Goal: Transaction & Acquisition: Purchase product/service

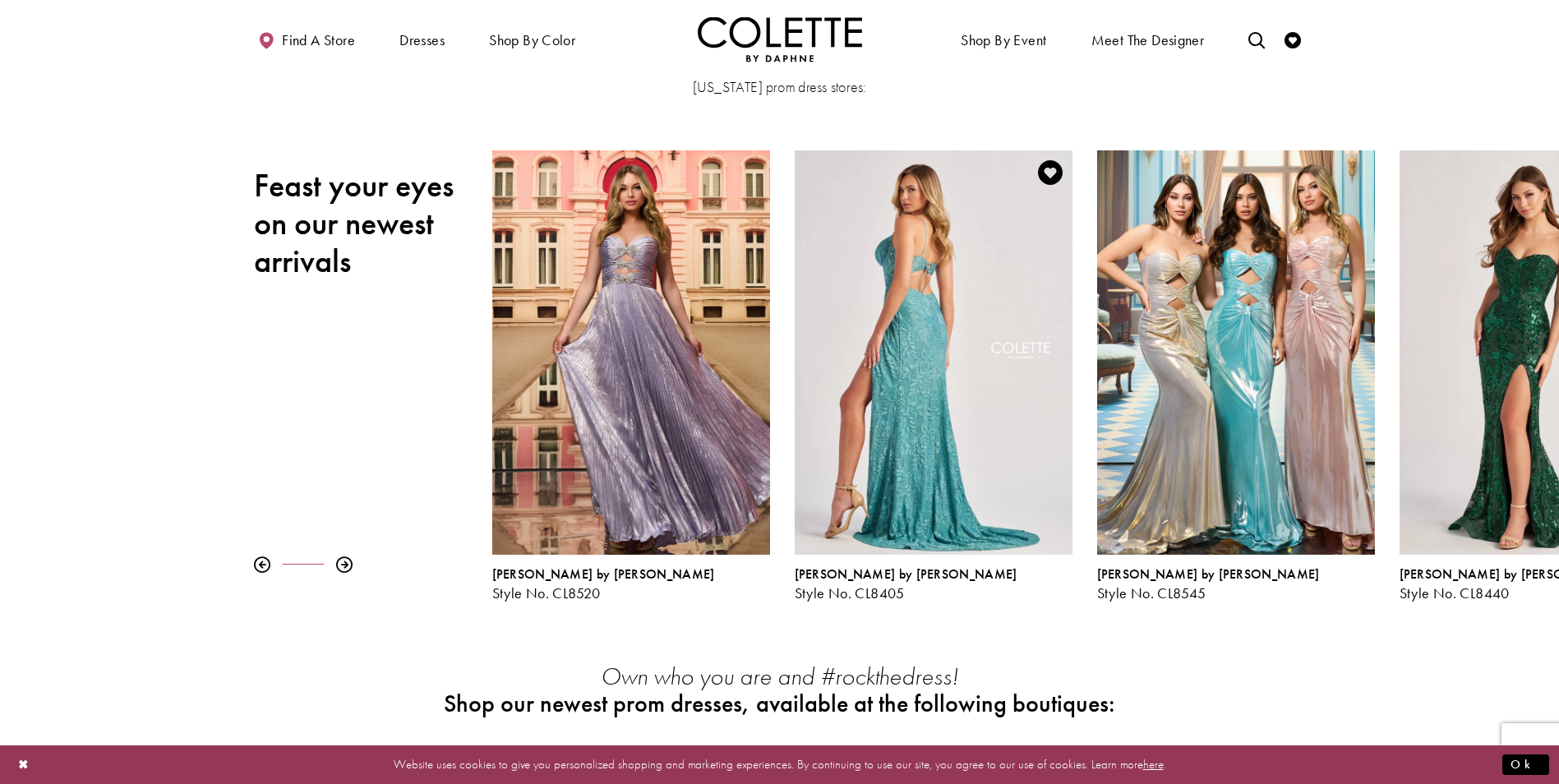
scroll to position [246, 0]
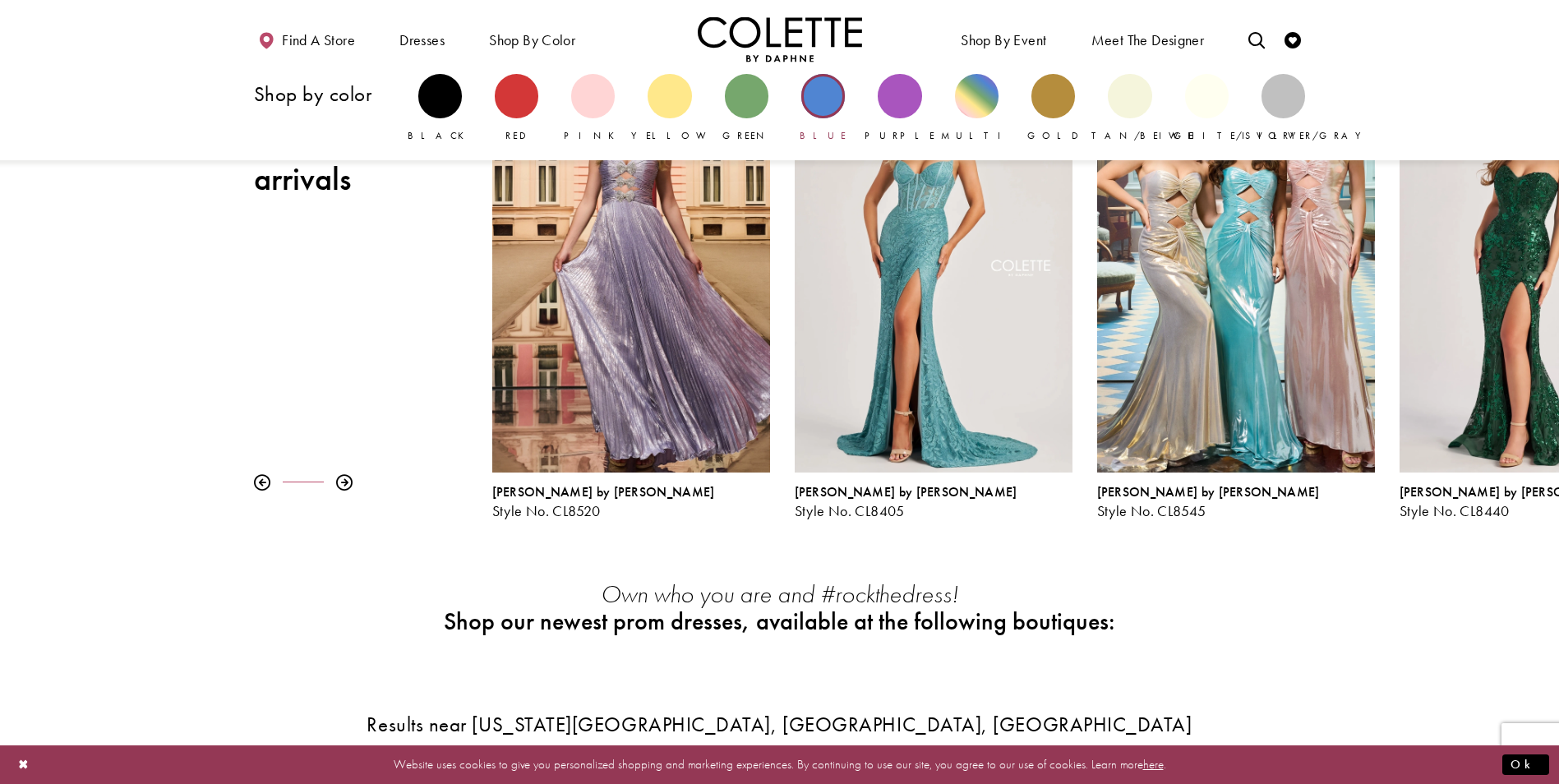
click at [836, 103] on div "Primary block" at bounding box center [823, 96] width 44 height 44
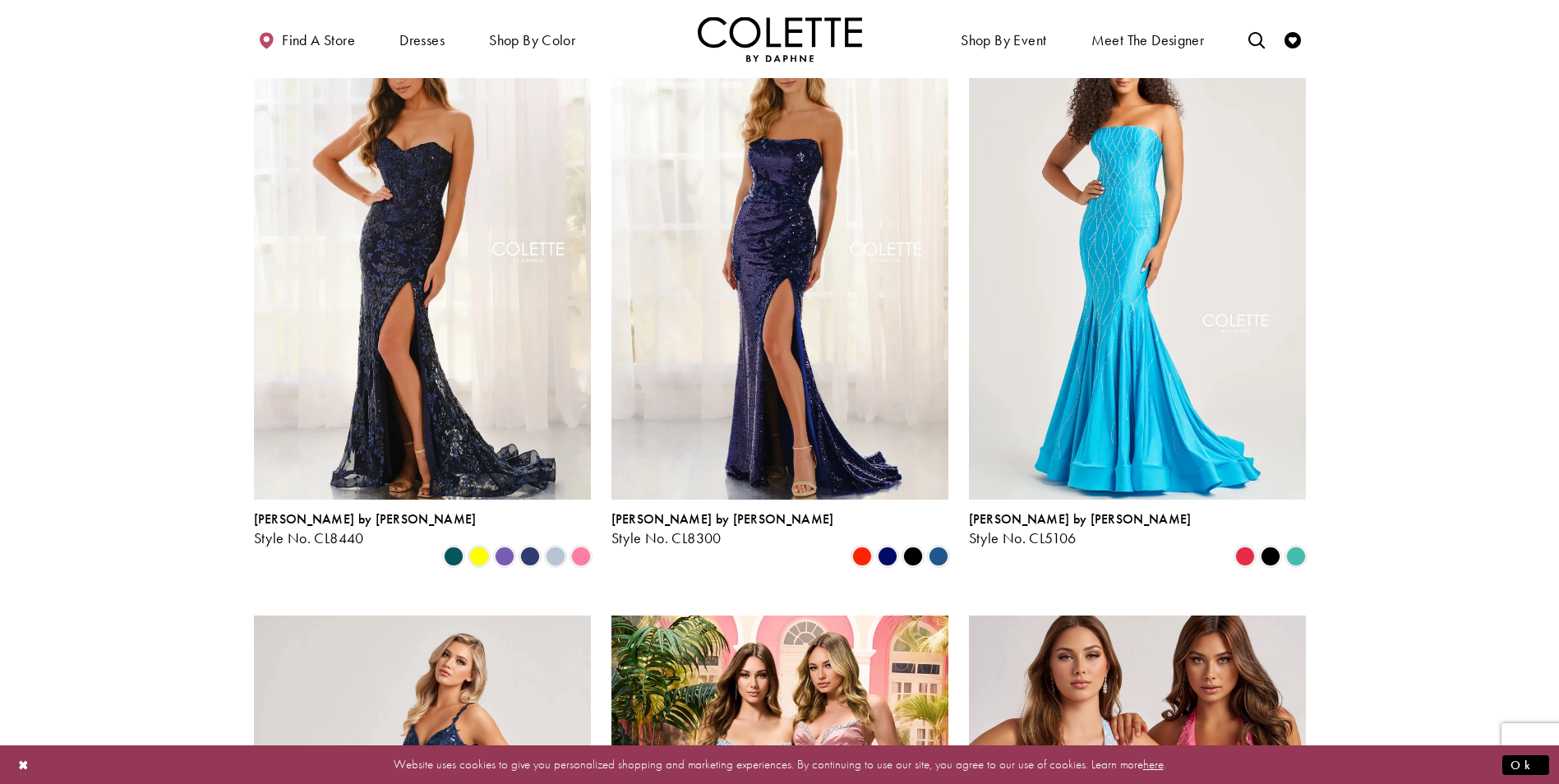
scroll to position [82, 0]
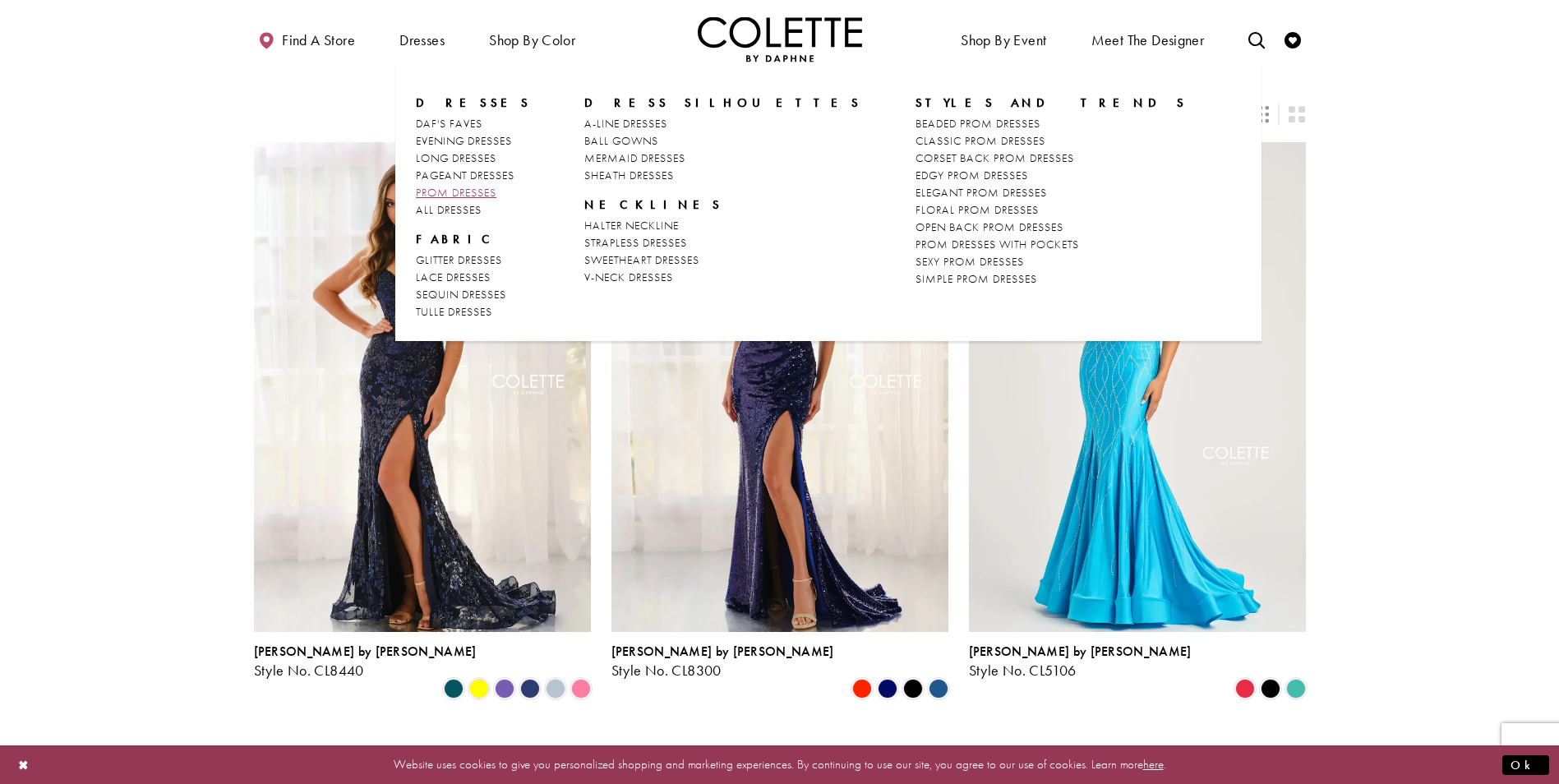
click at [446, 192] on span "PROM DRESSES" at bounding box center [456, 192] width 80 height 15
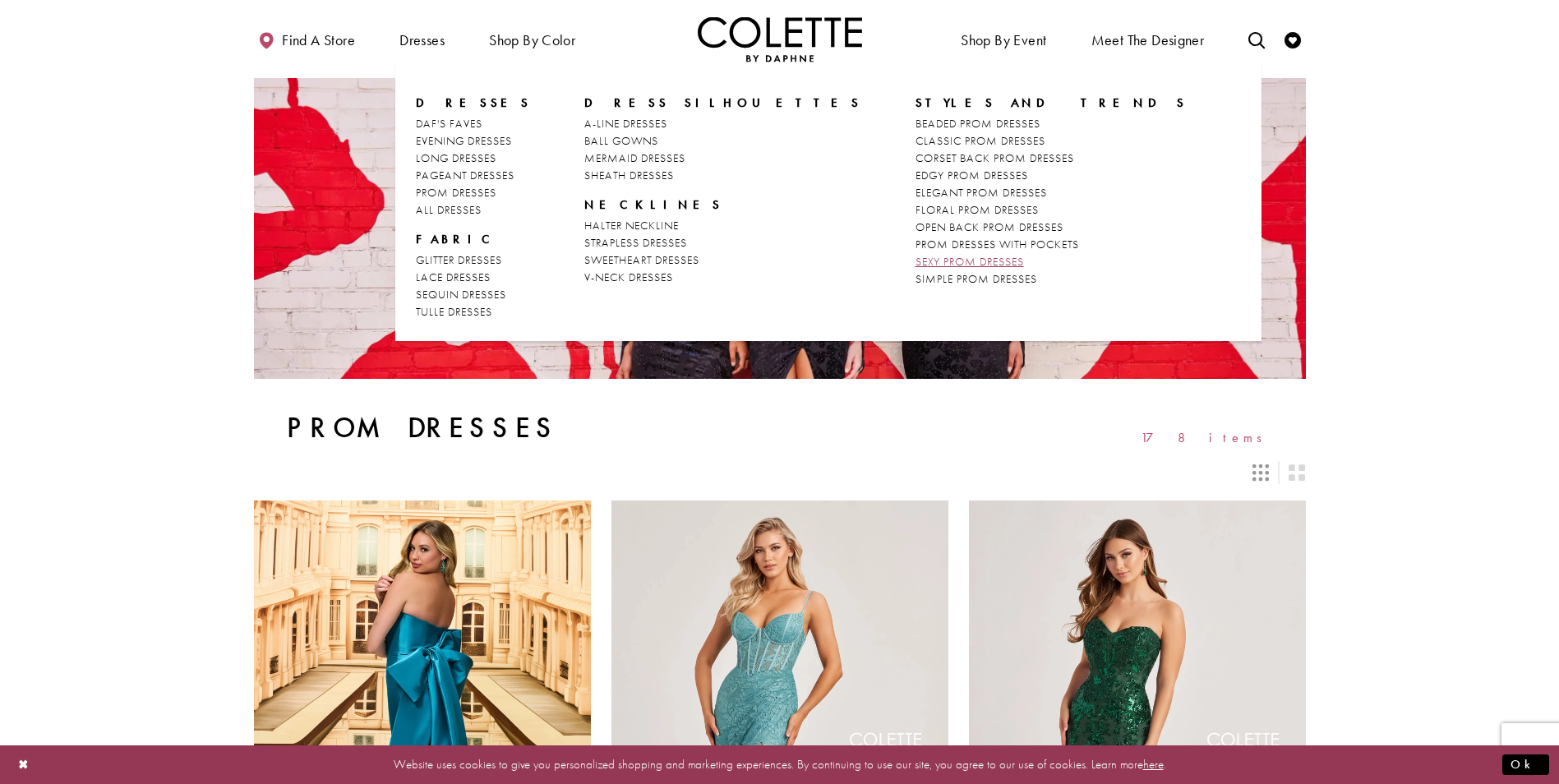
click at [916, 262] on span "SEXY PROM DRESSES" at bounding box center [970, 261] width 109 height 15
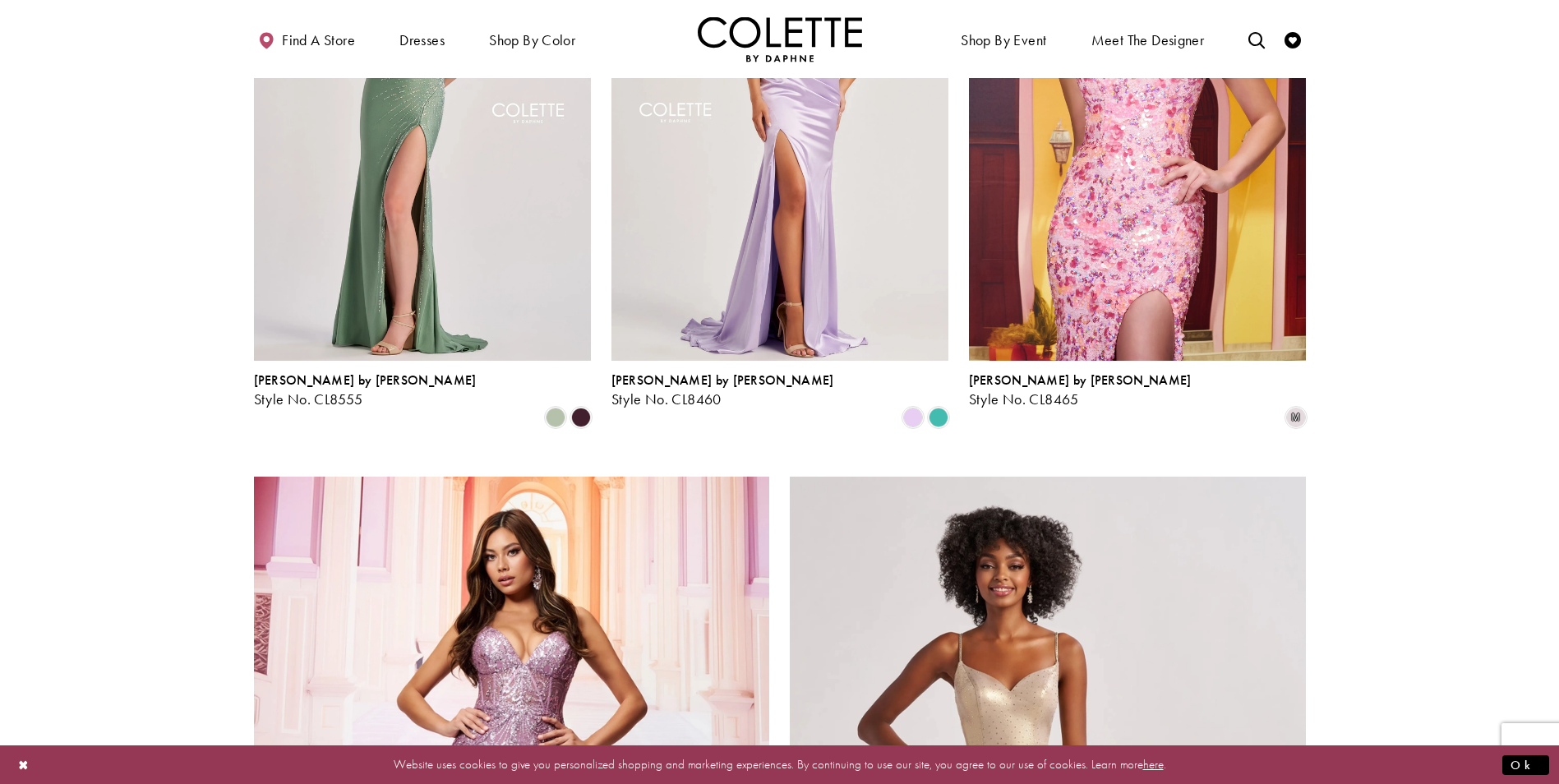
scroll to position [1890, 0]
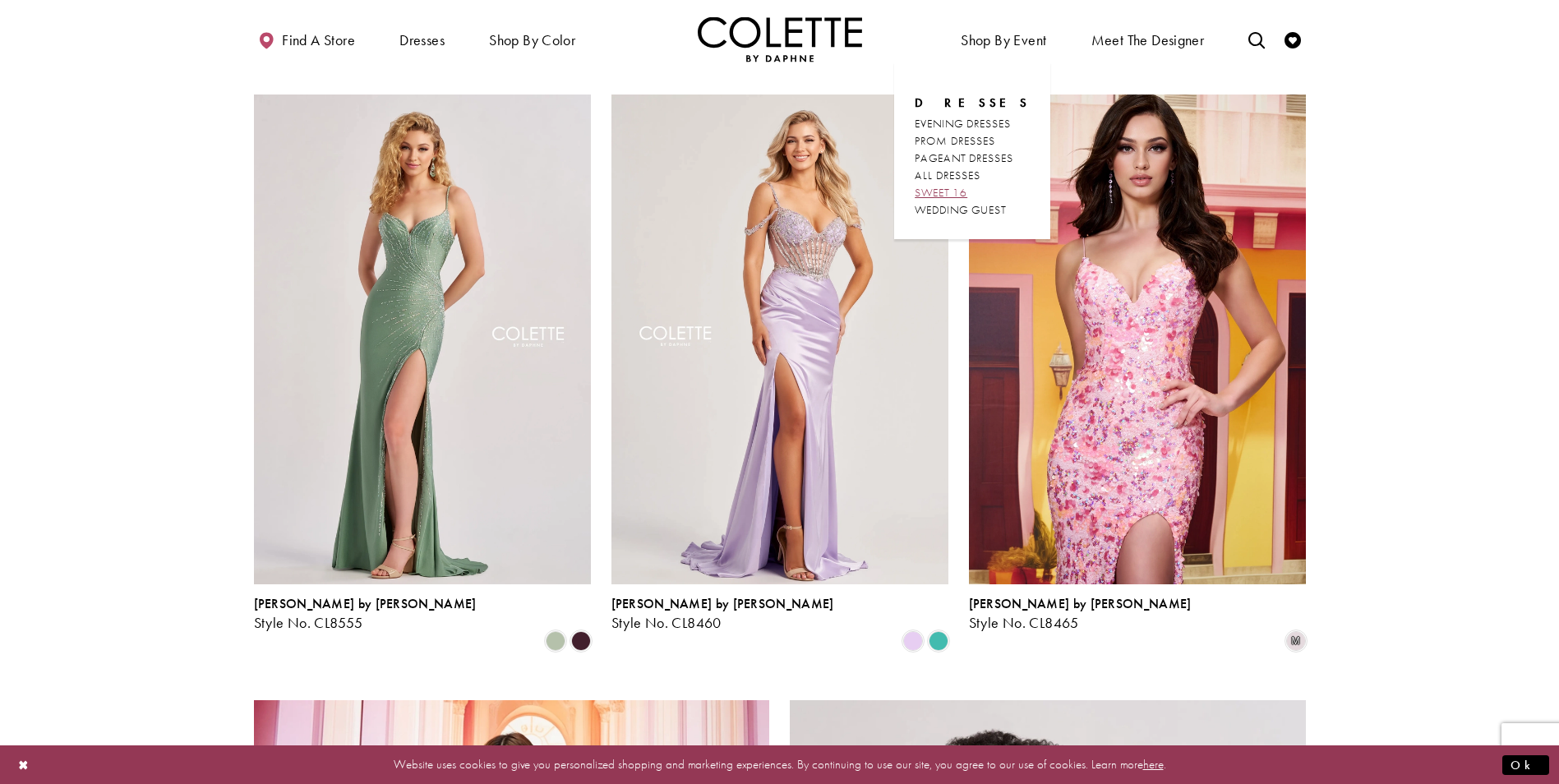
click at [964, 190] on span "SWEET 16" at bounding box center [942, 192] width 53 height 15
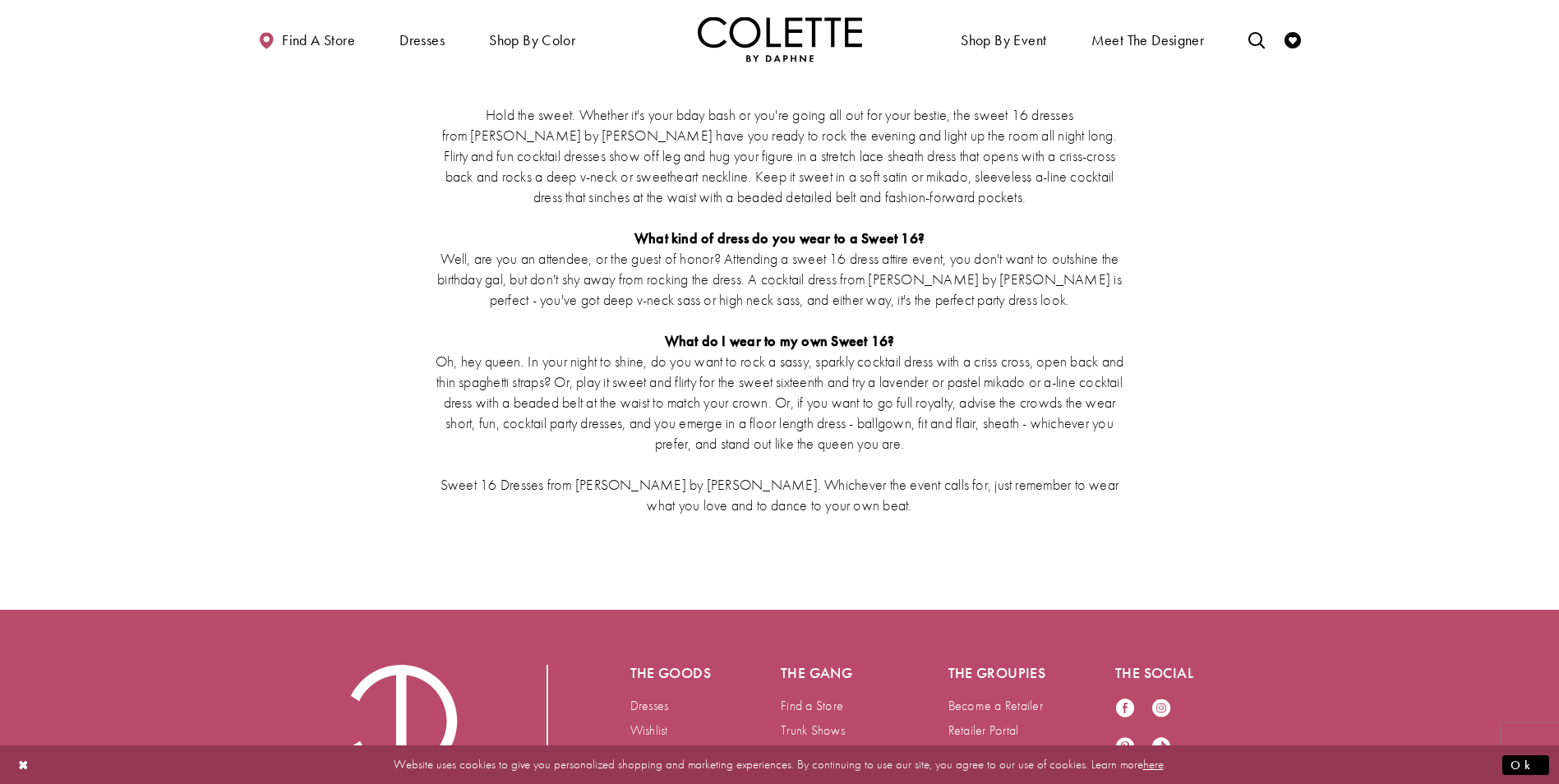
scroll to position [2958, 0]
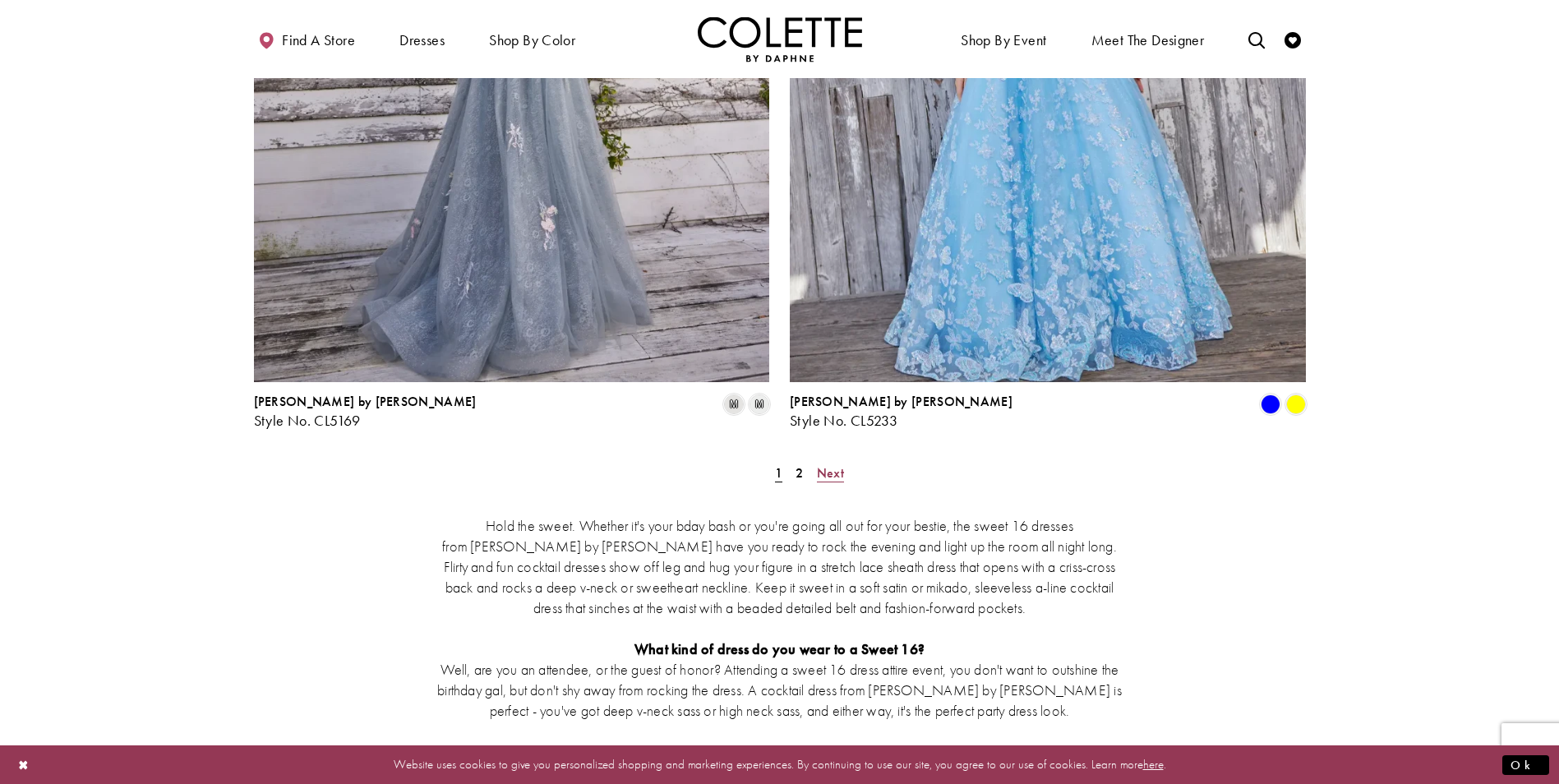
click at [823, 464] on span "Next" at bounding box center [830, 473] width 27 height 17
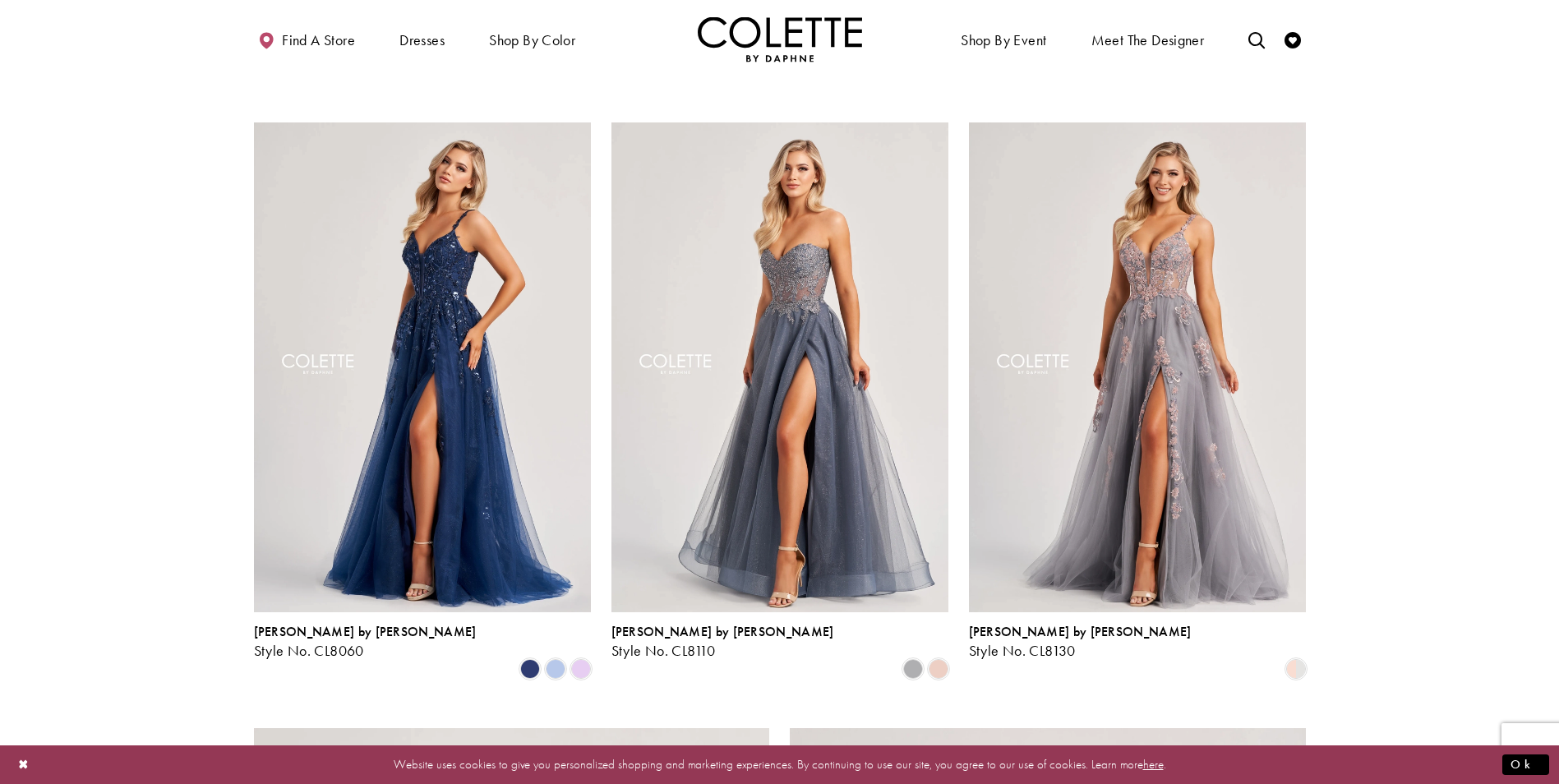
scroll to position [1075, 0]
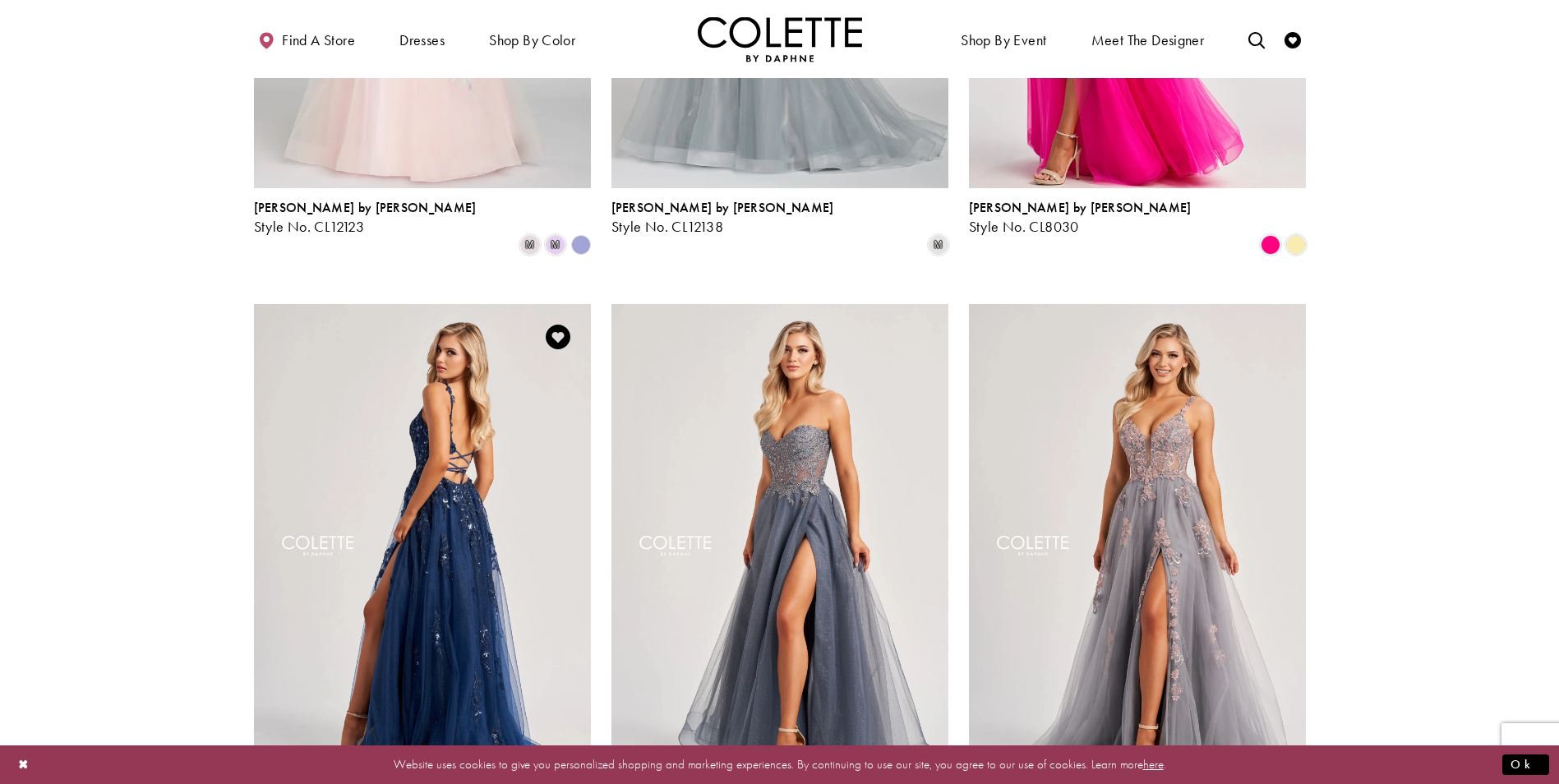
click at [473, 498] on img "Visit Colette by Daphne Style No. CL8060 Page" at bounding box center [422, 549] width 337 height 490
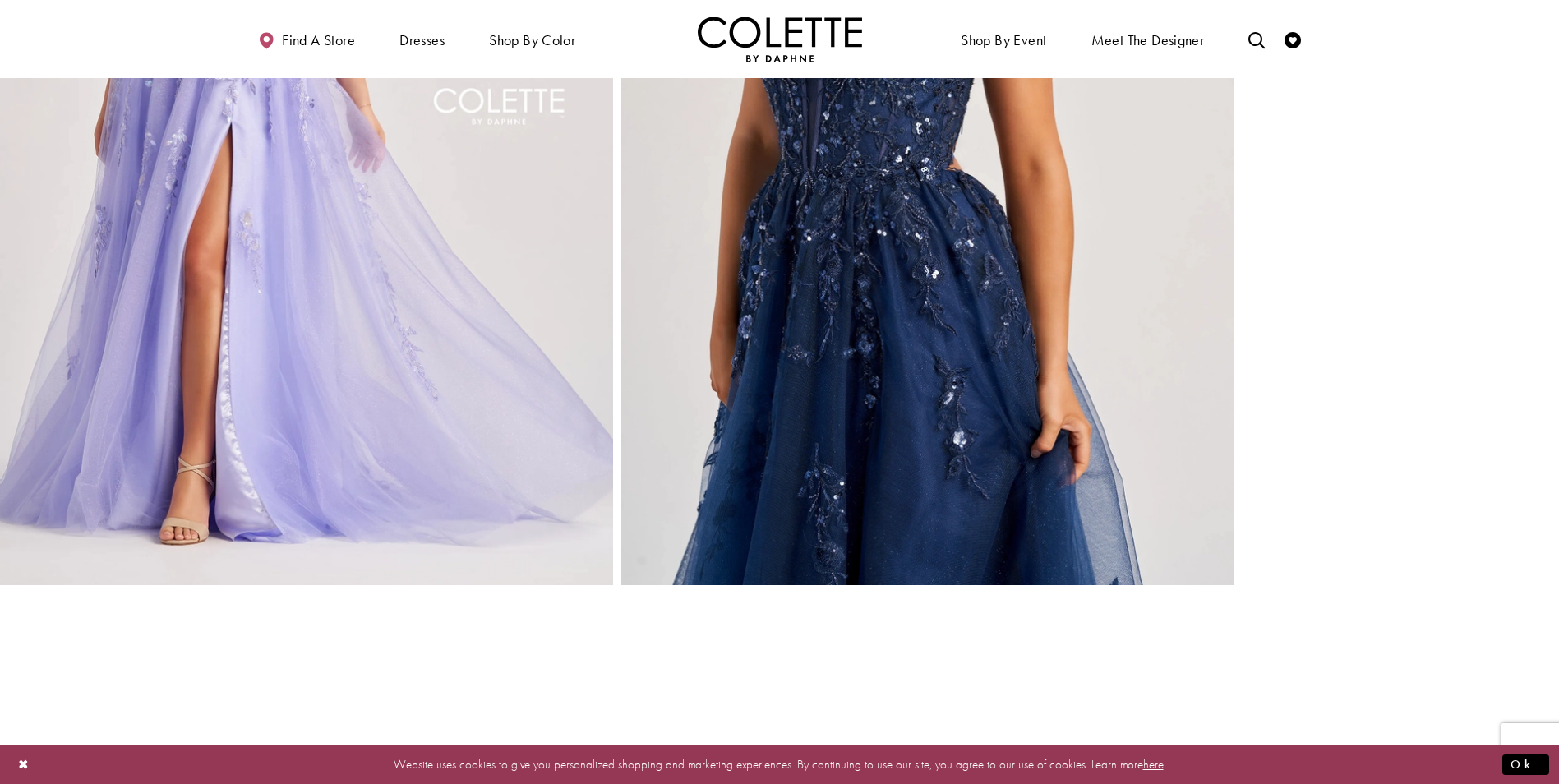
scroll to position [2466, 0]
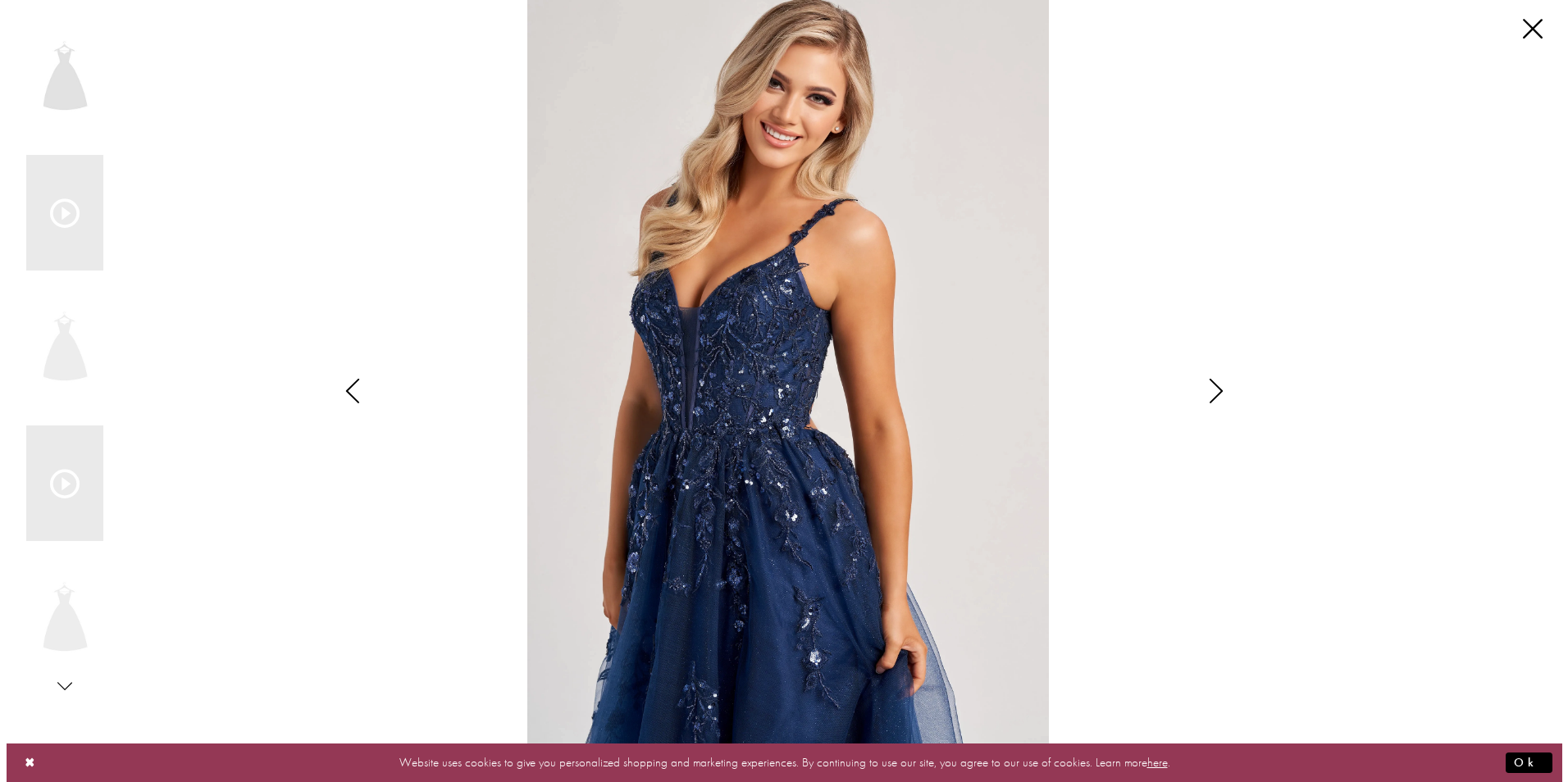
scroll to position [2480, 0]
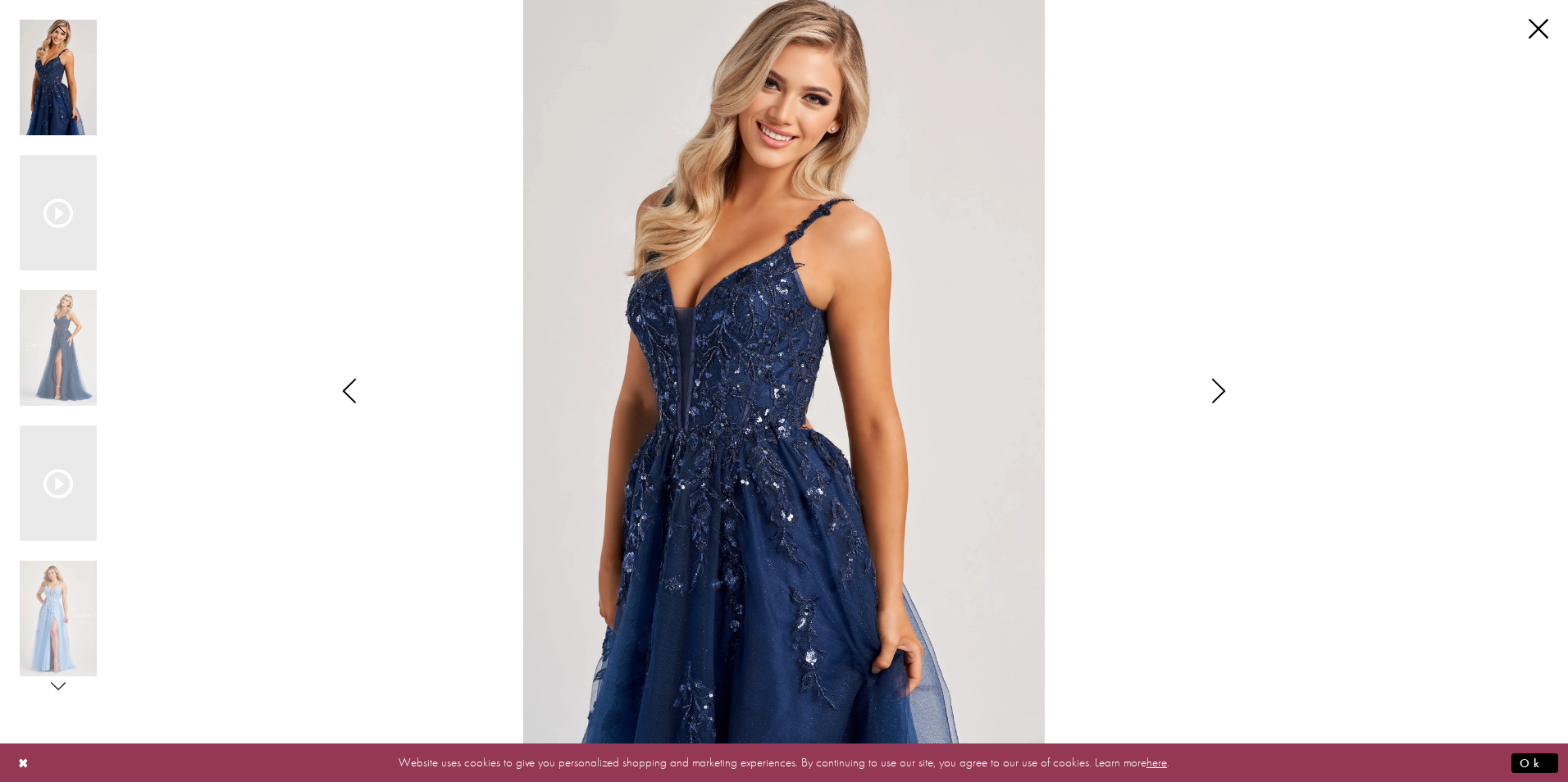
click at [1222, 393] on icon "Style CL8060 Colette by Daphne Views dialog" at bounding box center [1218, 391] width 41 height 25
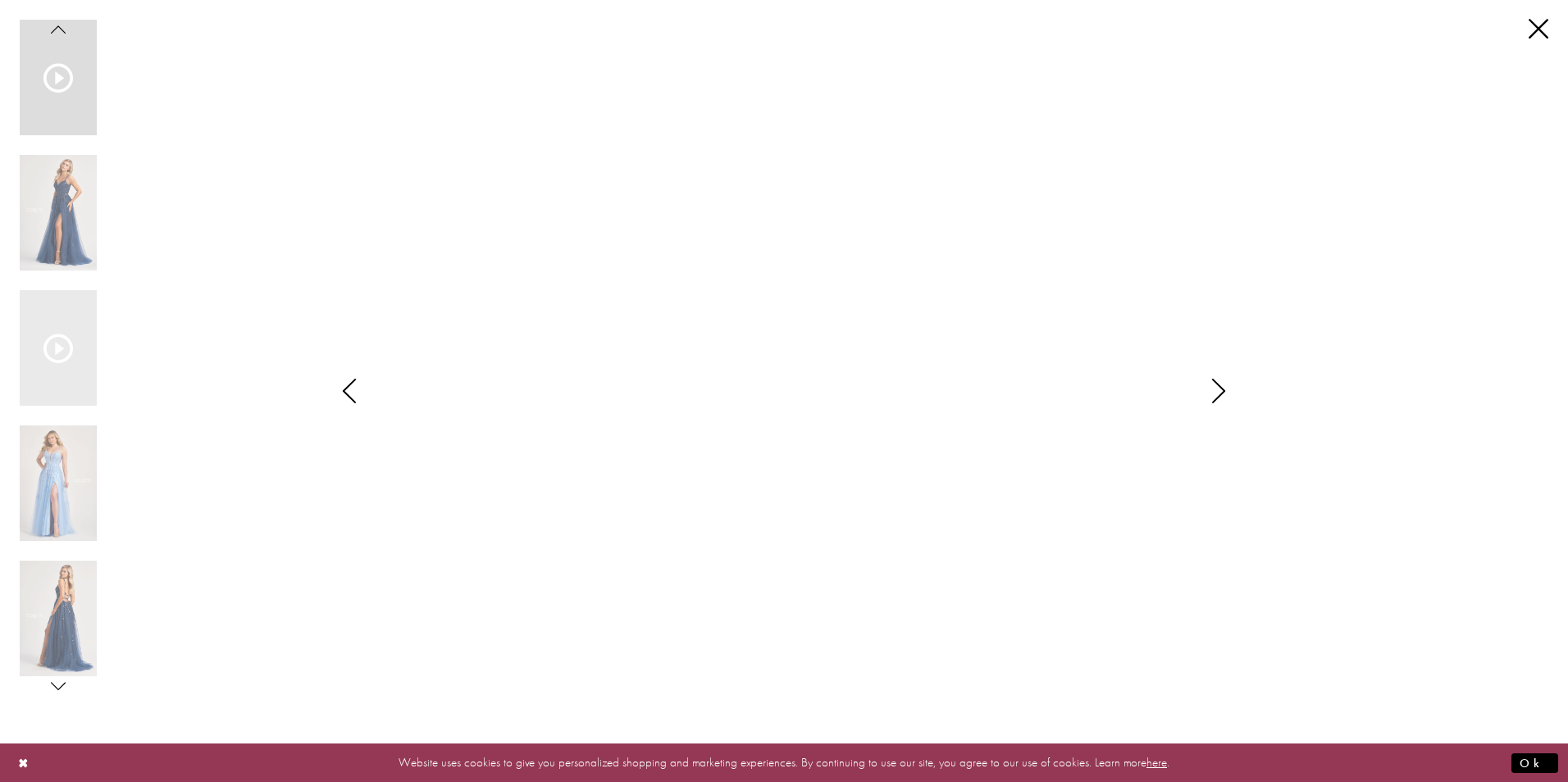
click at [1222, 393] on icon "Style CL8060 Colette by Daphne Views dialog" at bounding box center [1218, 391] width 41 height 25
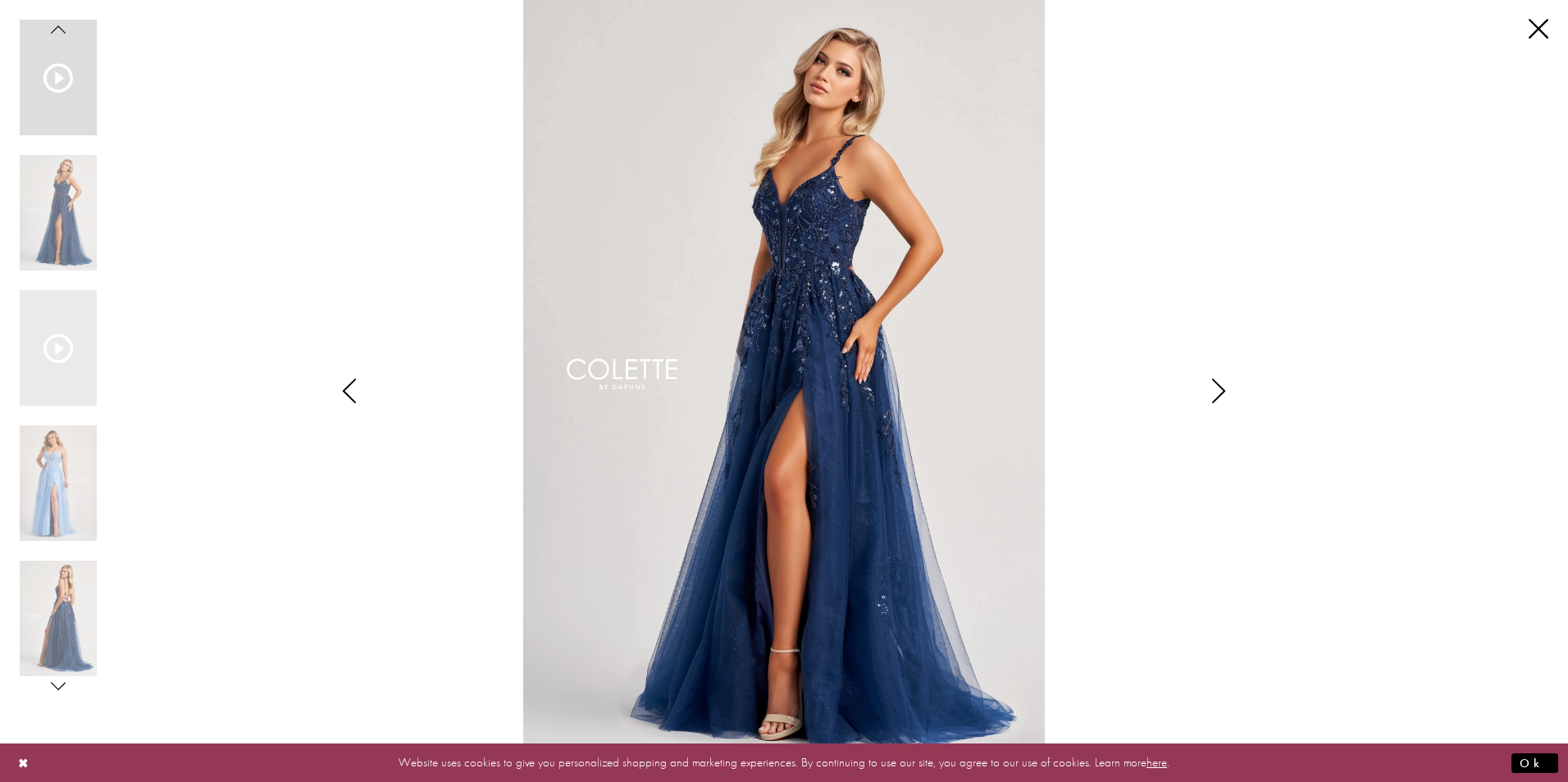
click at [1222, 393] on icon "Style CL8060 Colette by Daphne Views dialog" at bounding box center [1218, 391] width 41 height 25
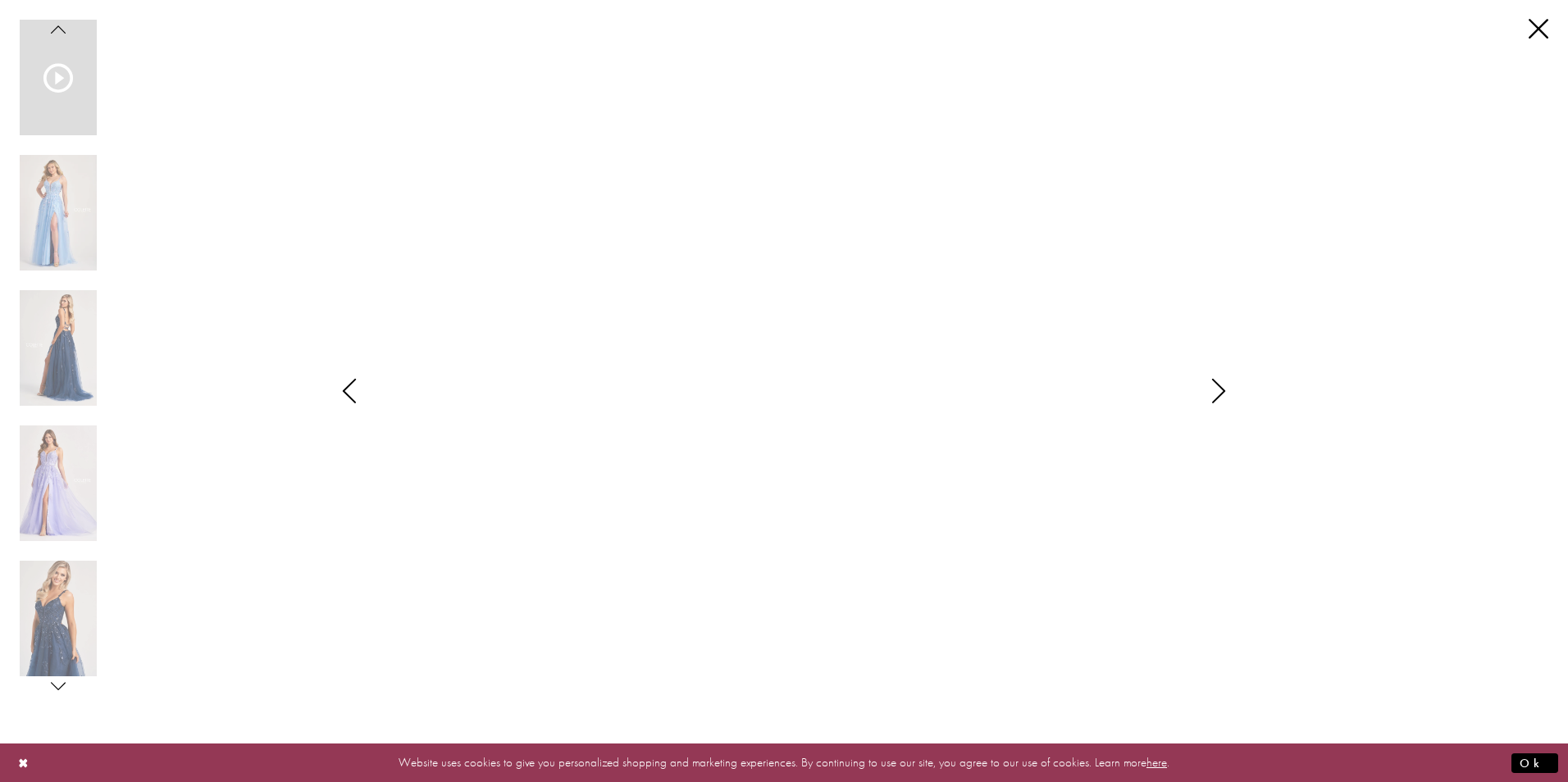
click at [1222, 393] on icon "Style CL8060 Colette by Daphne Views dialog" at bounding box center [1218, 391] width 41 height 25
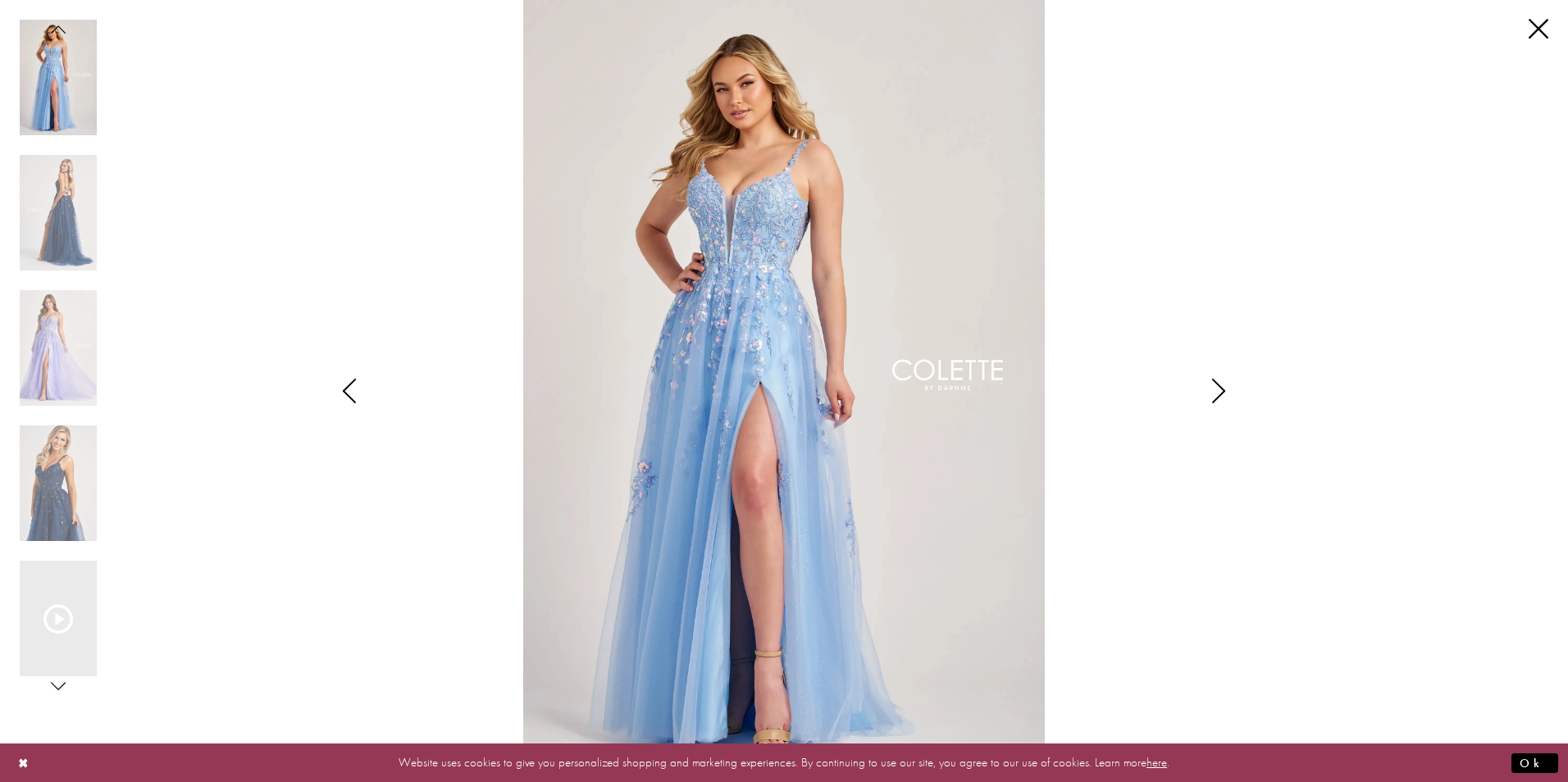
click at [1222, 393] on icon "Style CL8060 Colette by Daphne Views dialog" at bounding box center [1218, 391] width 41 height 25
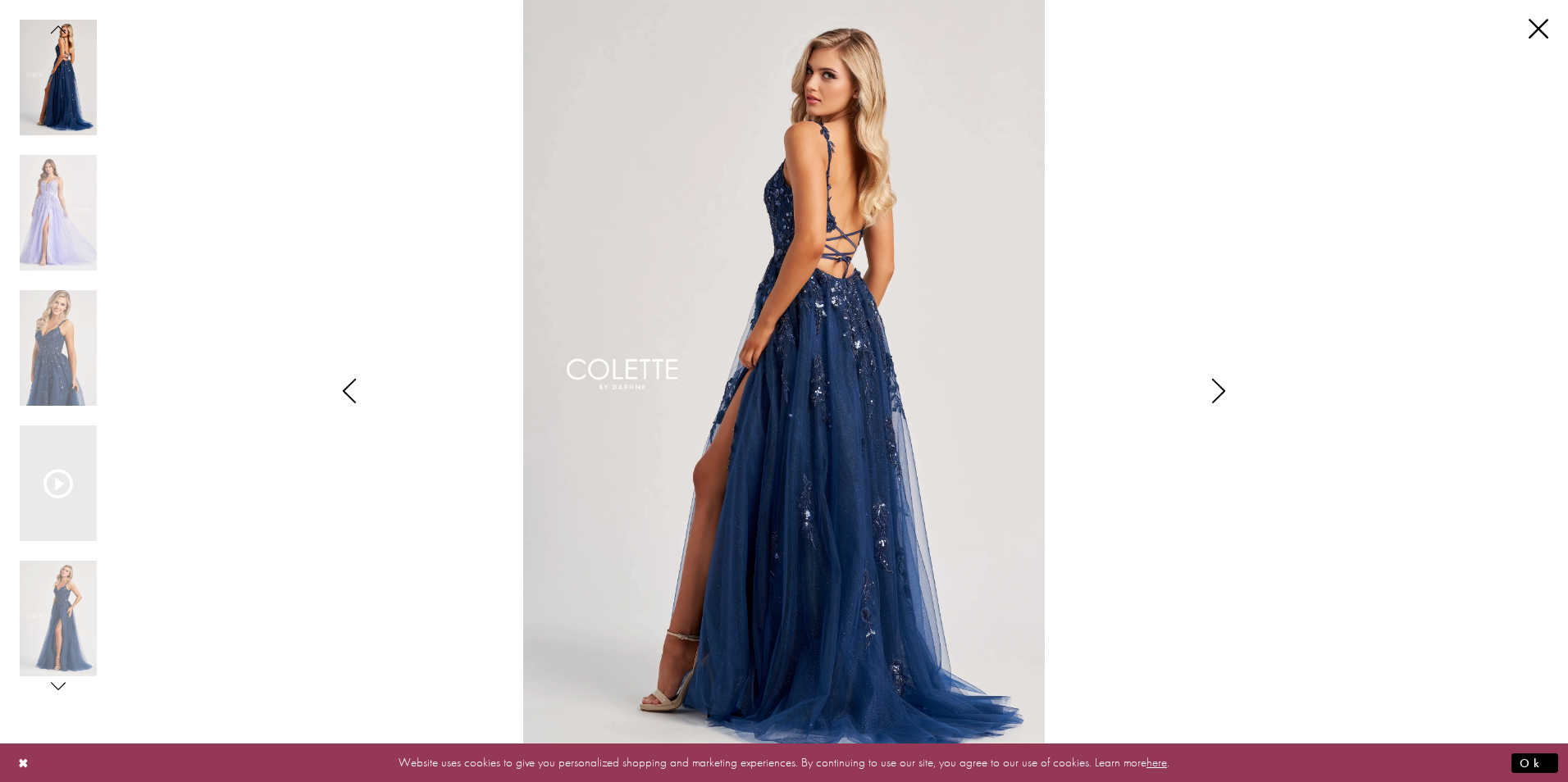
click at [1222, 393] on icon "Style CL8060 Colette by Daphne Views dialog" at bounding box center [1218, 391] width 41 height 25
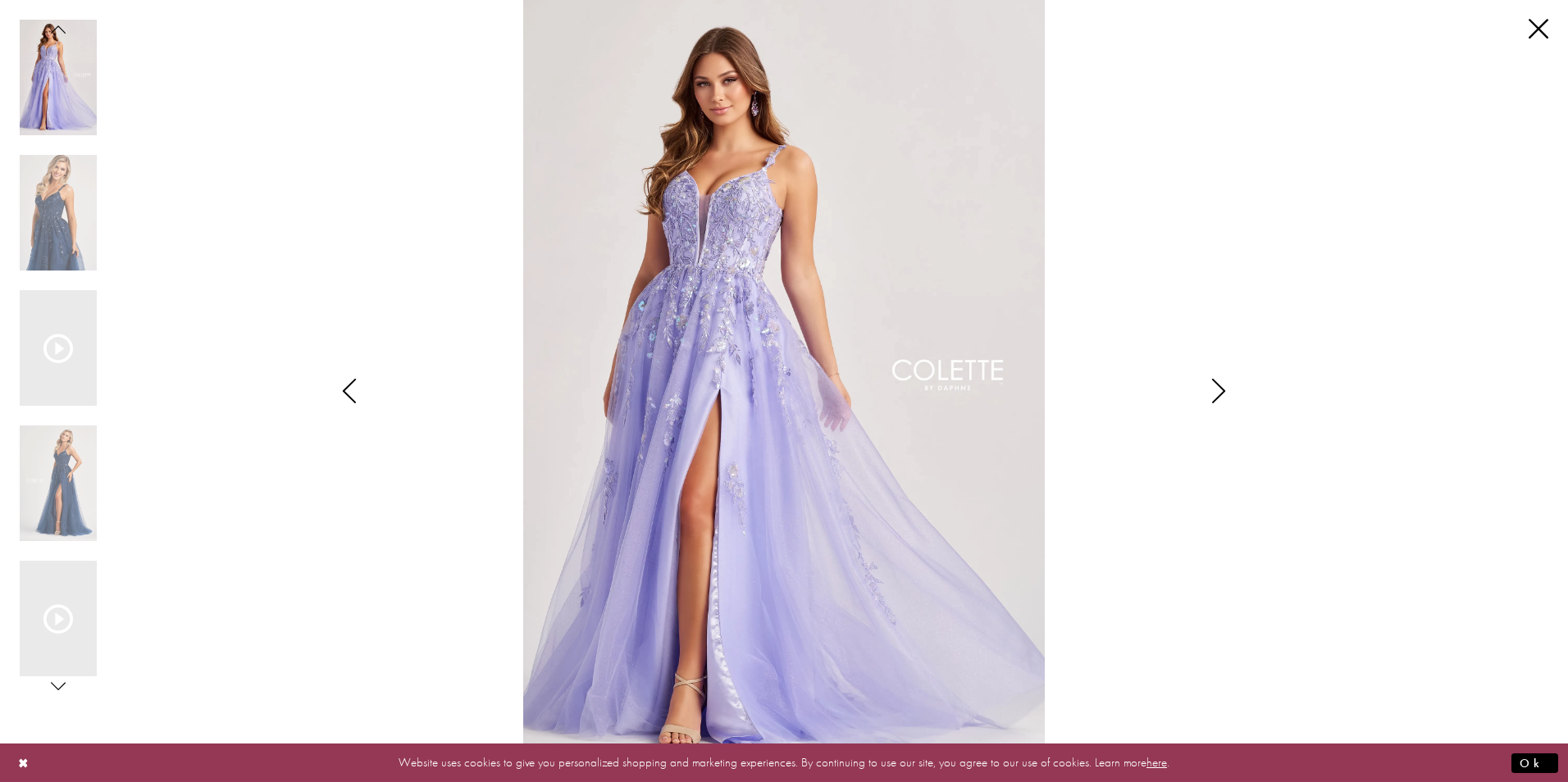
click at [1222, 393] on icon "Style CL8060 Colette by Daphne Views dialog" at bounding box center [1218, 391] width 41 height 25
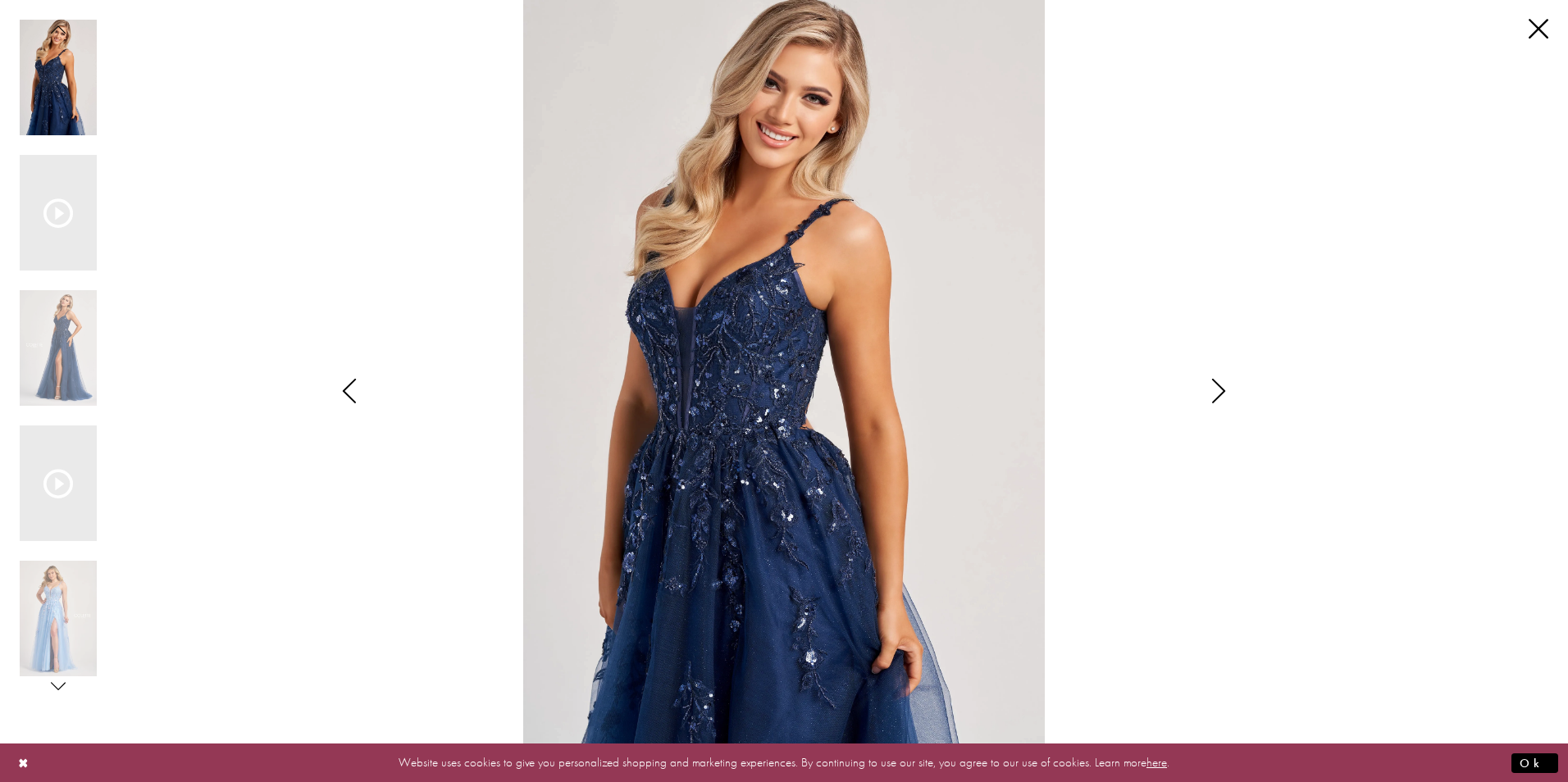
click at [1222, 393] on icon "Style CL8060 Colette by Daphne Views dialog" at bounding box center [1218, 391] width 41 height 25
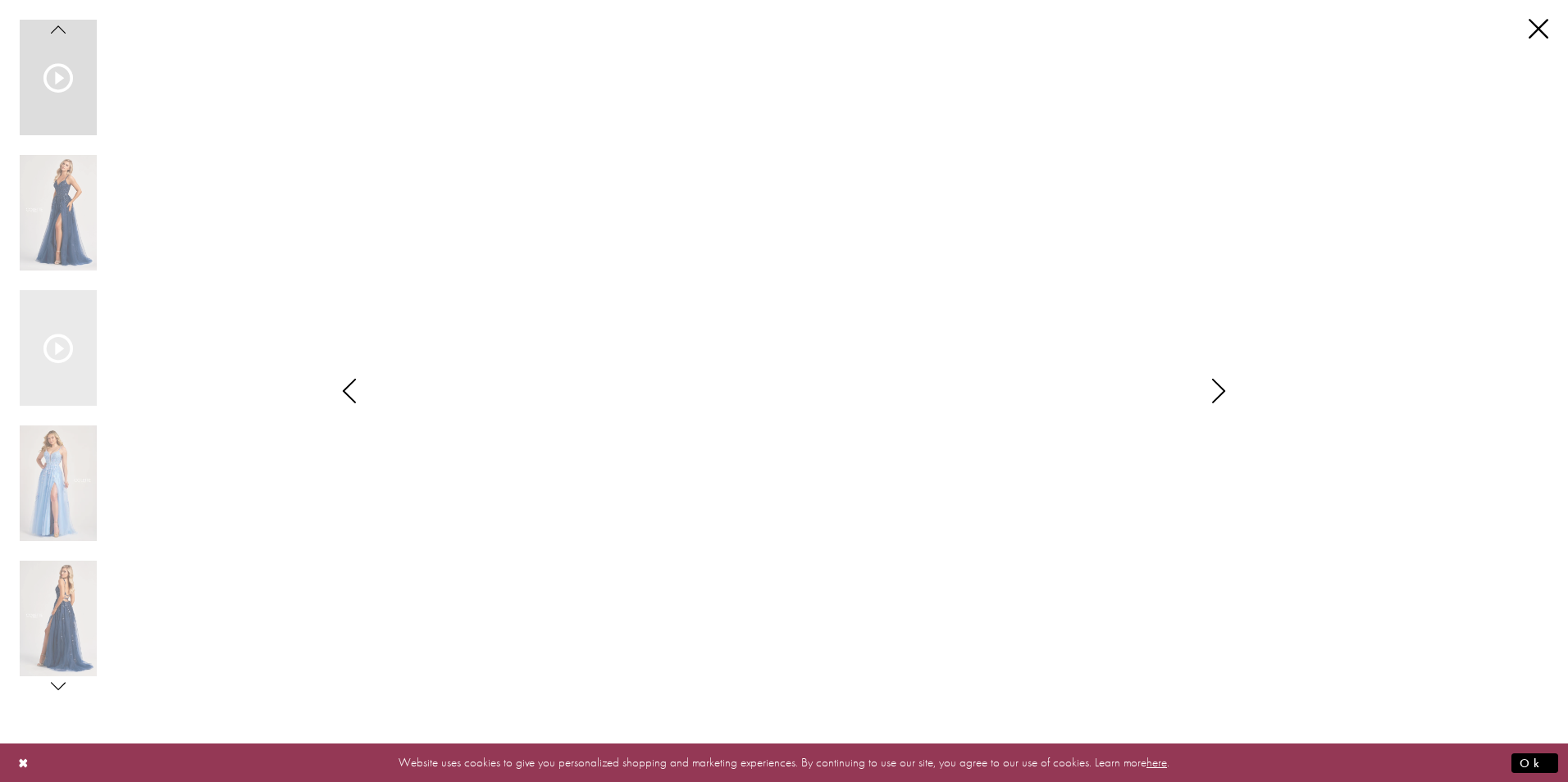
click at [1222, 393] on icon "Style CL8060 Colette by Daphne Views dialog" at bounding box center [1218, 391] width 41 height 25
